Goal: Transaction & Acquisition: Purchase product/service

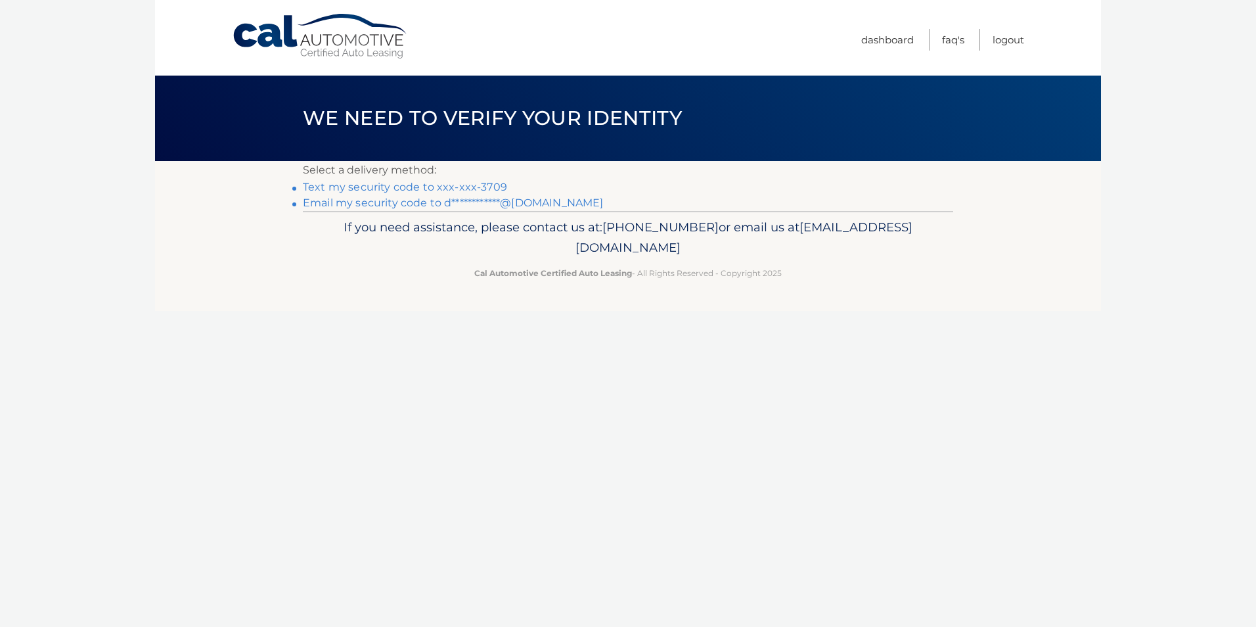
click at [372, 187] on link "Text my security code to xxx-xxx-3709" at bounding box center [405, 187] width 204 height 12
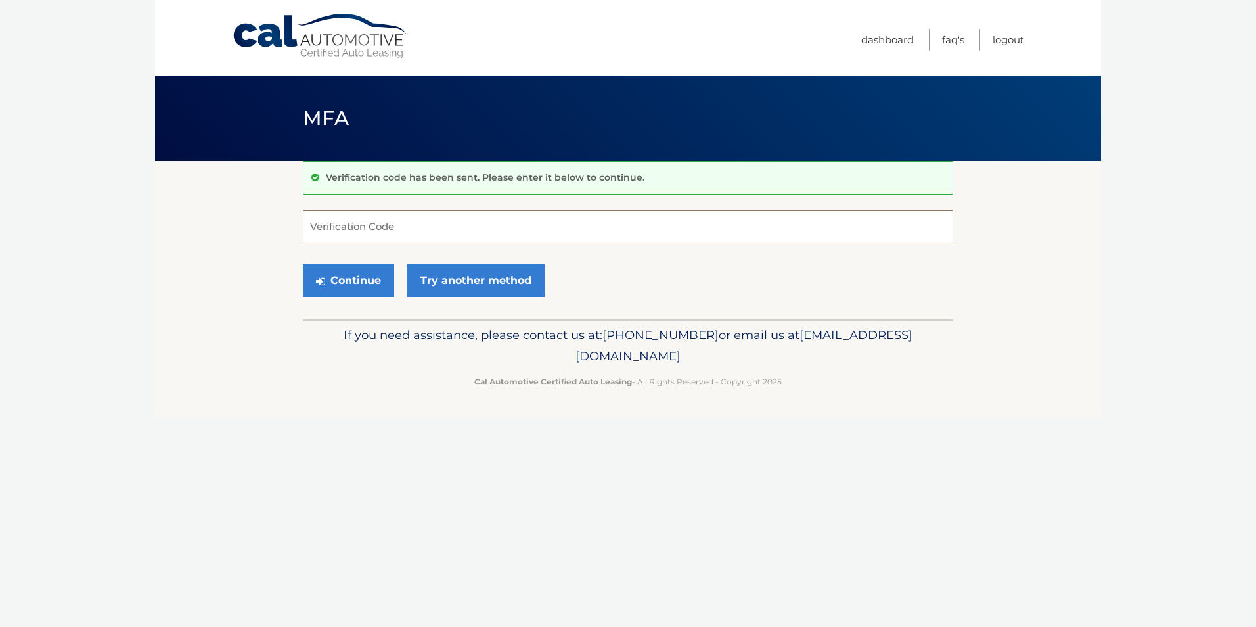
click at [365, 227] on input "Verification Code" at bounding box center [628, 226] width 651 height 33
type input "205026"
click at [347, 282] on button "Continue" at bounding box center [348, 280] width 91 height 33
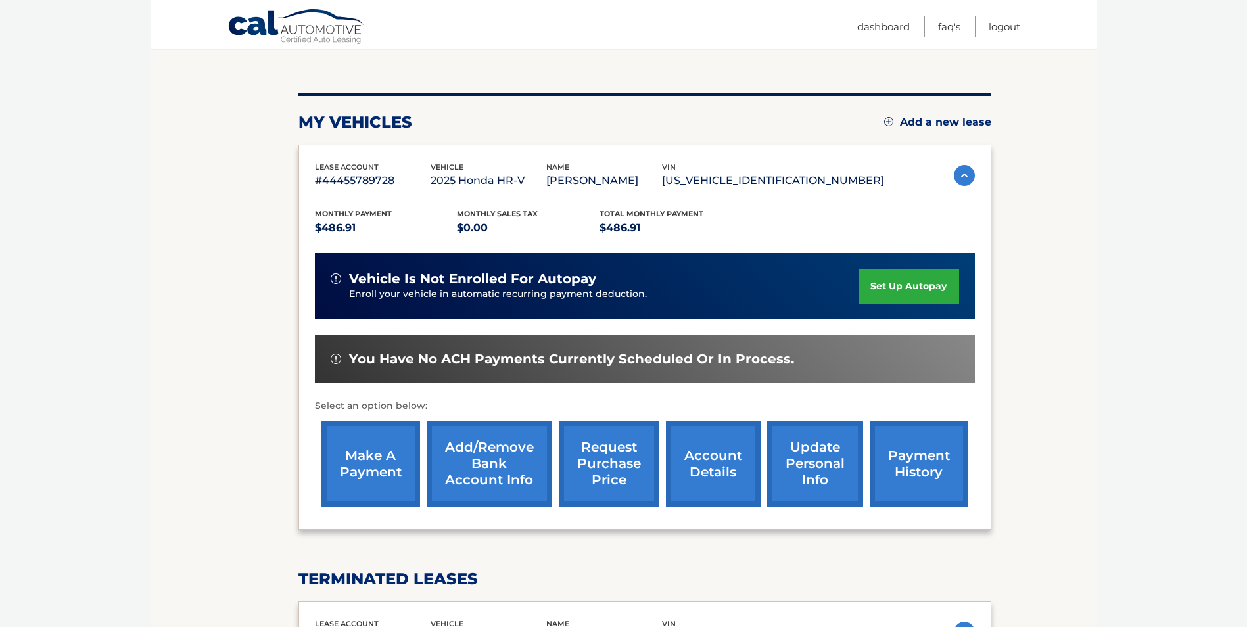
scroll to position [197, 0]
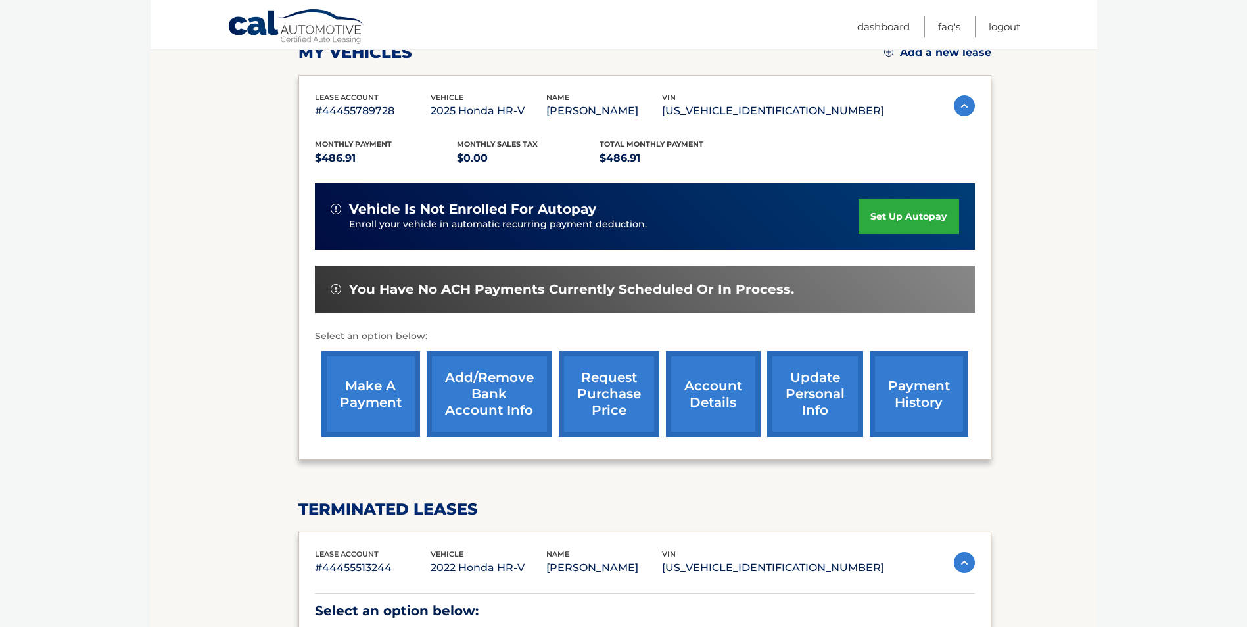
click at [367, 397] on link "make a payment" at bounding box center [370, 394] width 99 height 86
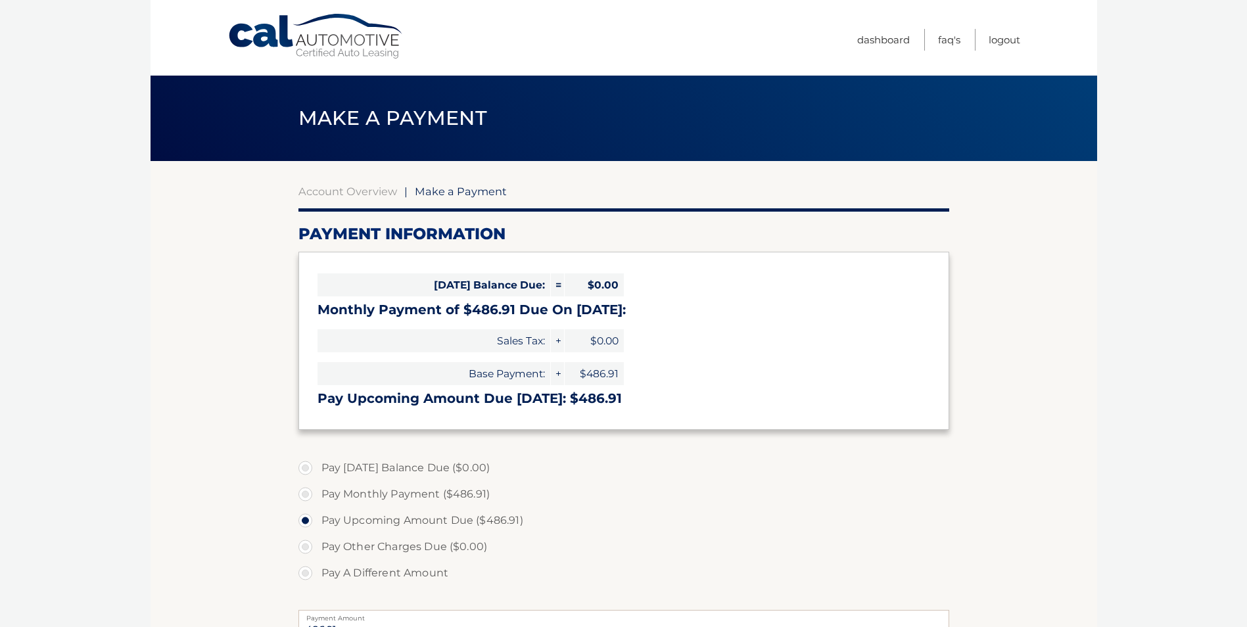
select select "YmYyOGQ4MmQtM2I2MC00NjZkLWI1YzQtZmZlYzkzM2I1NjFm"
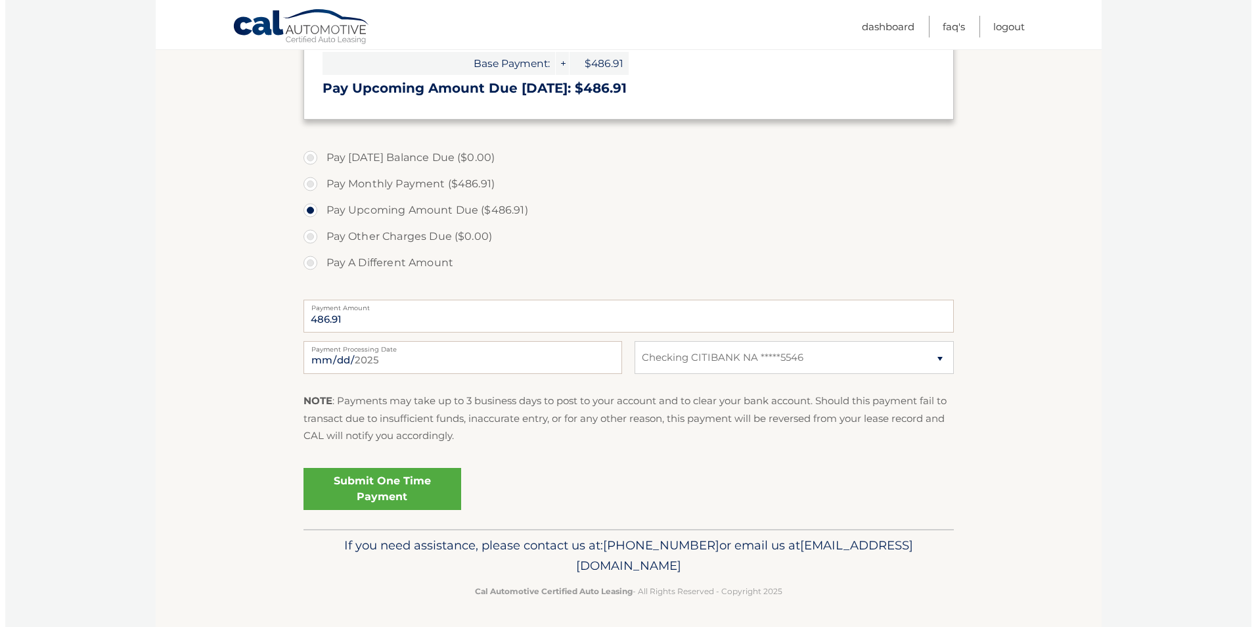
scroll to position [312, 0]
click at [367, 488] on link "Submit One Time Payment" at bounding box center [377, 487] width 158 height 42
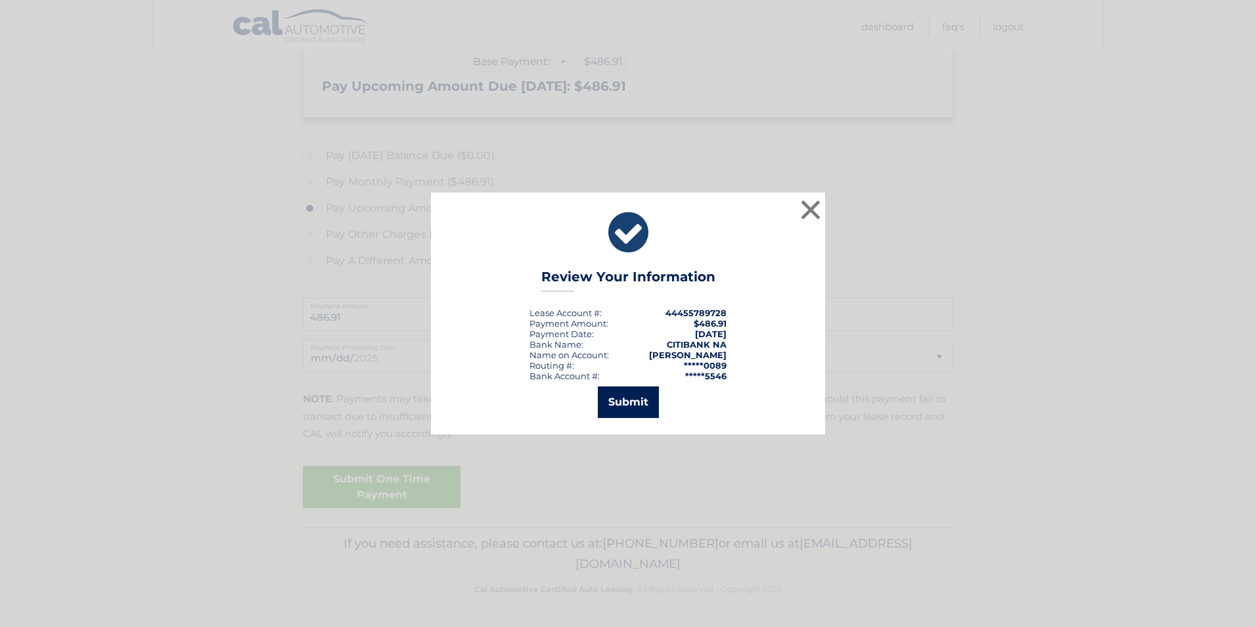
click at [630, 399] on button "Submit" at bounding box center [628, 402] width 61 height 32
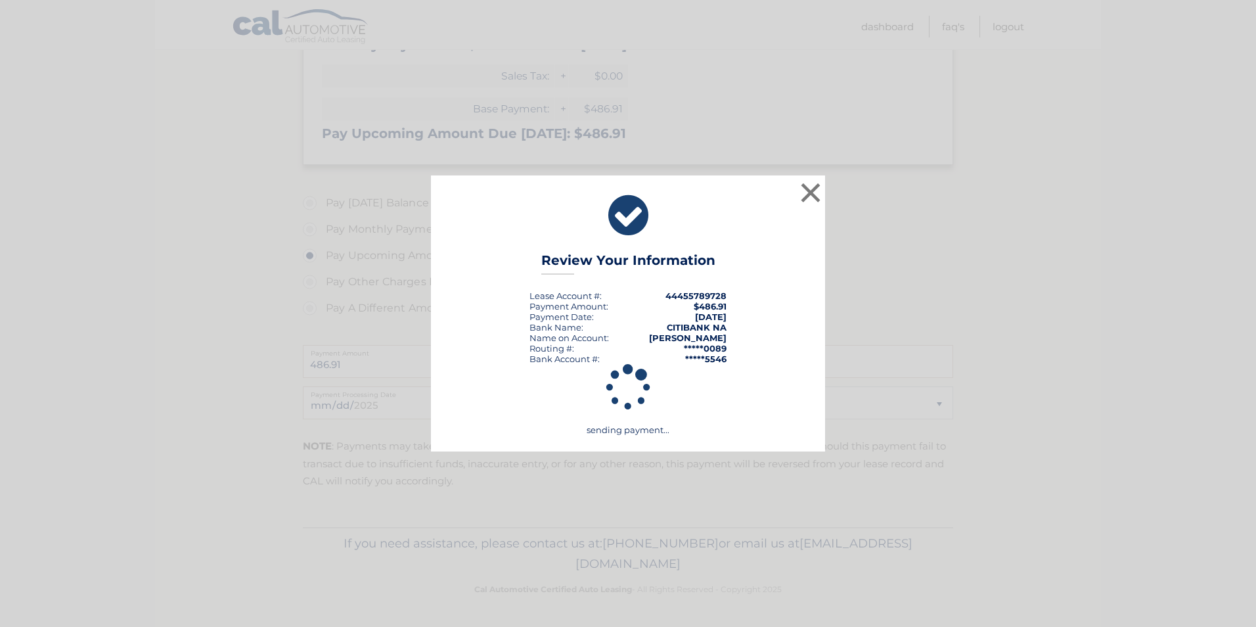
scroll to position [265, 0]
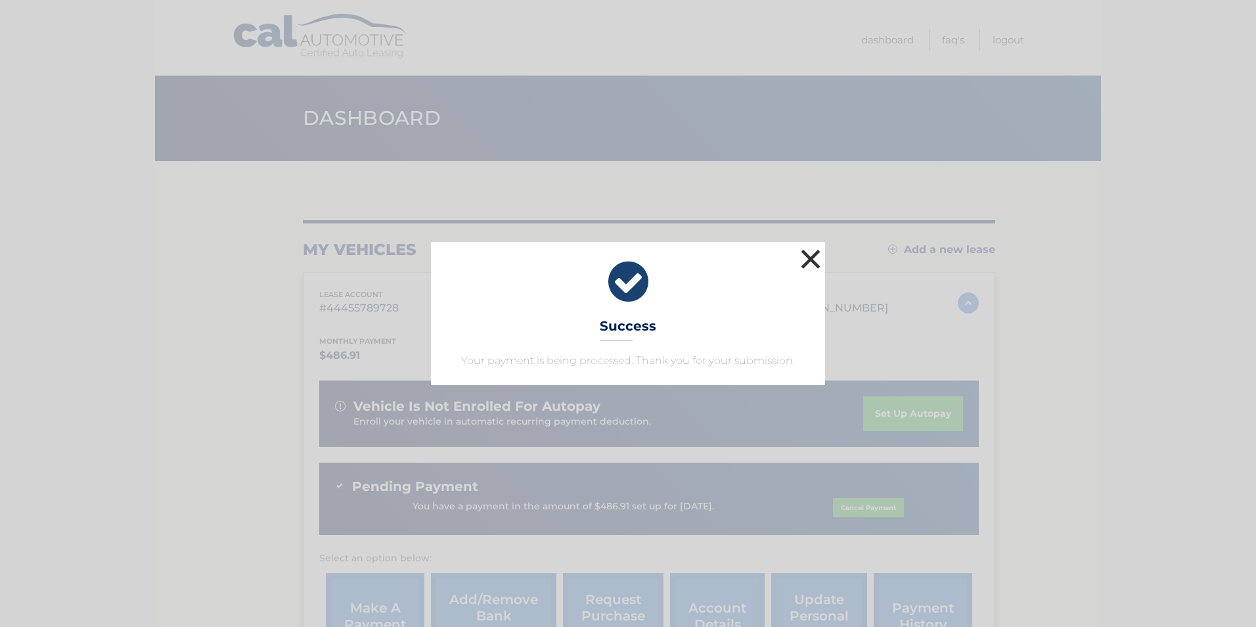
click at [814, 255] on button "×" at bounding box center [811, 259] width 26 height 26
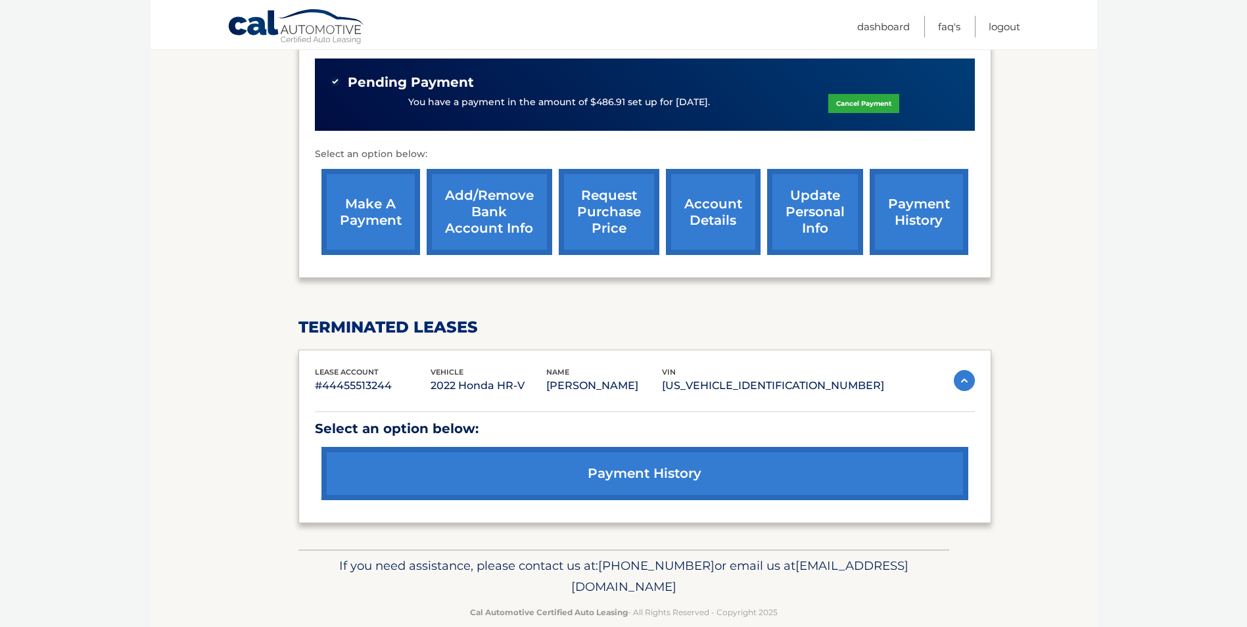
scroll to position [426, 0]
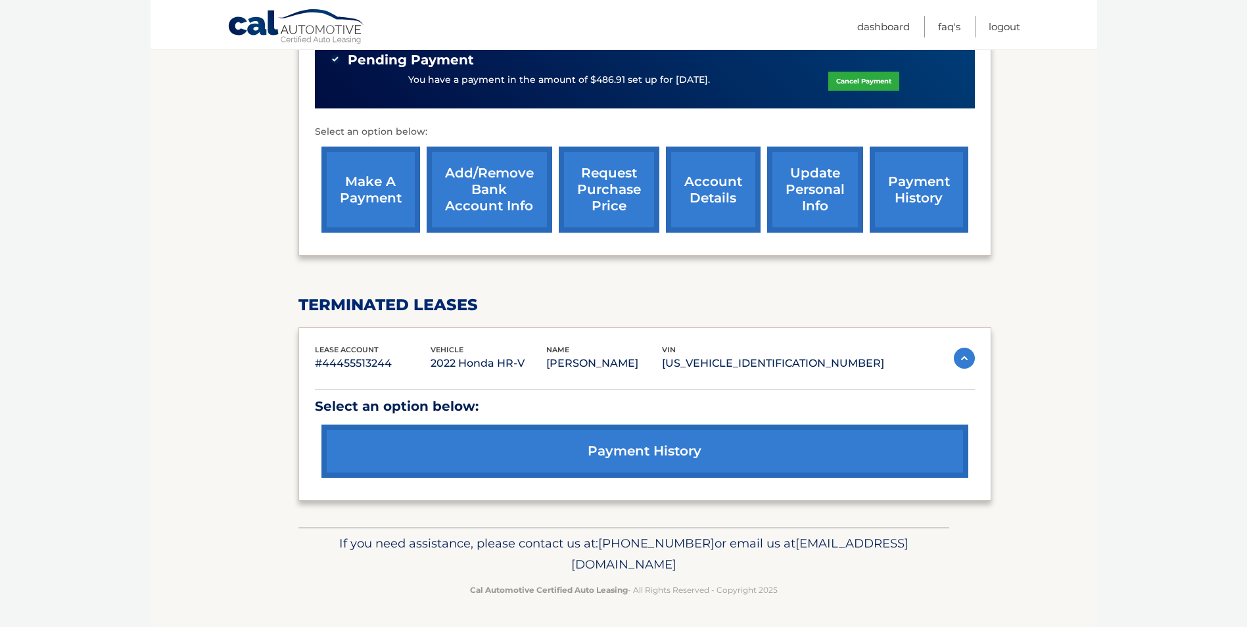
click at [632, 451] on link "payment history" at bounding box center [644, 451] width 647 height 53
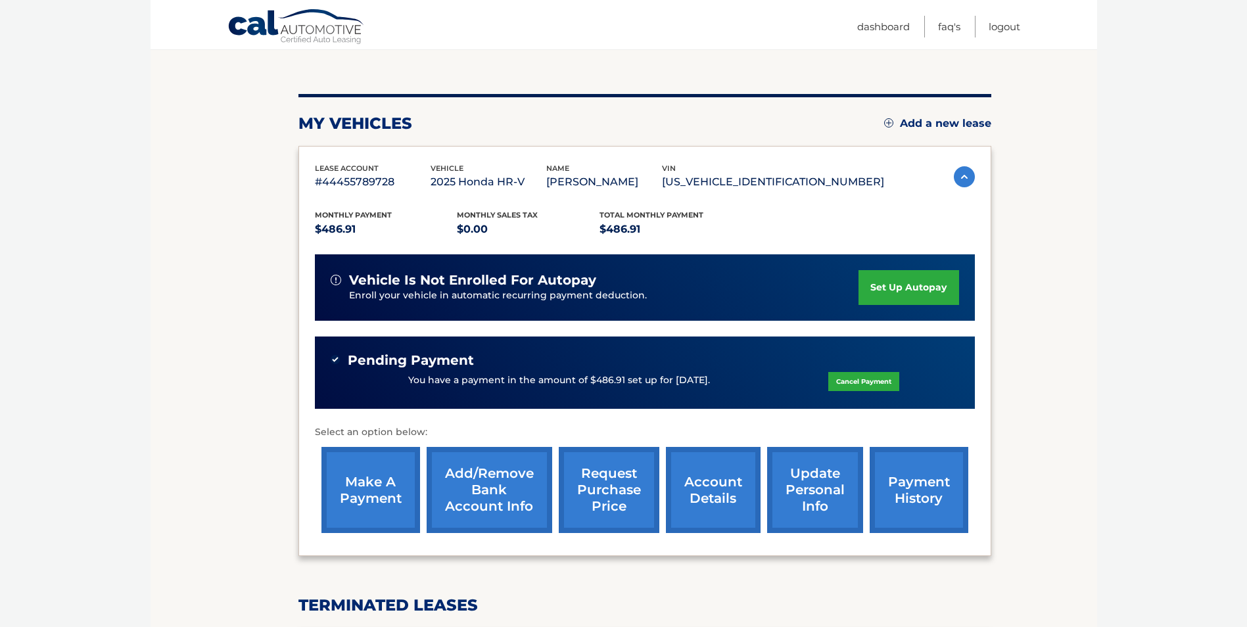
scroll to position [98, 0]
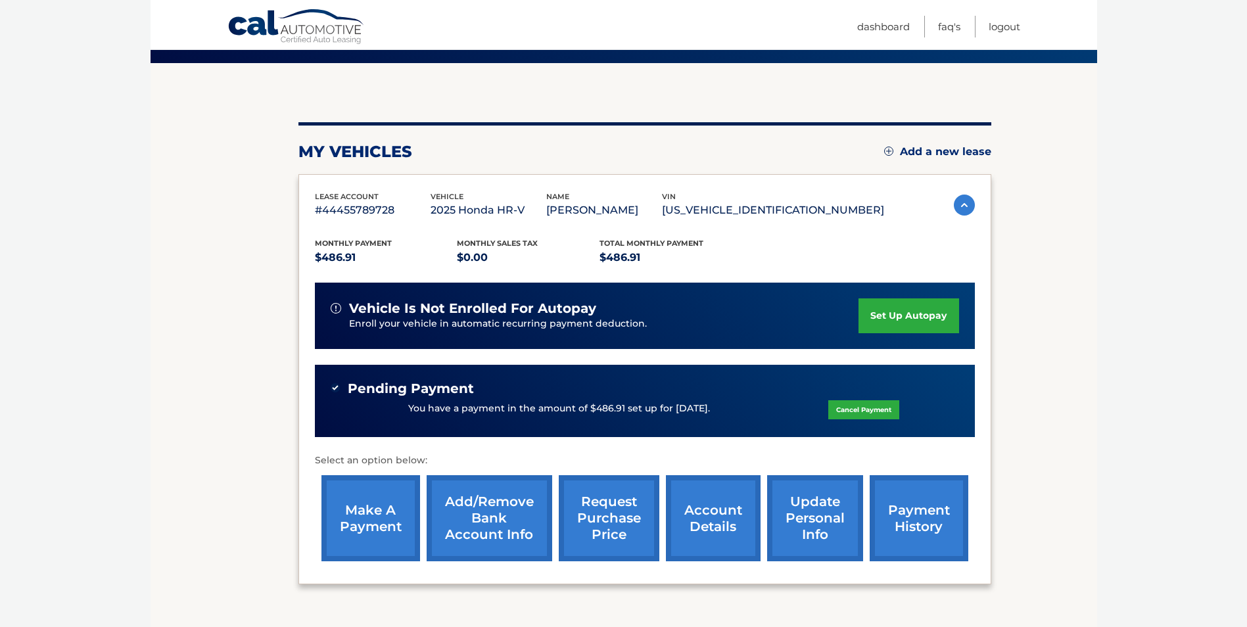
click at [923, 520] on link "payment history" at bounding box center [918, 518] width 99 height 86
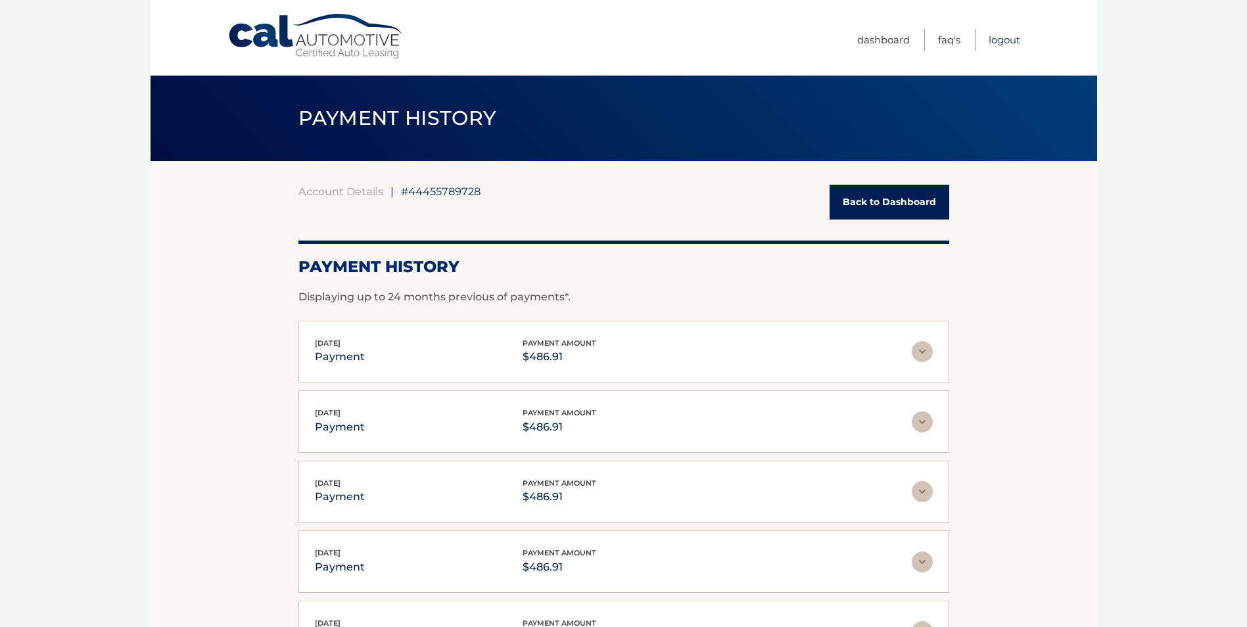
click at [1001, 39] on link "Logout" at bounding box center [1004, 40] width 32 height 22
